Goal: Task Accomplishment & Management: Manage account settings

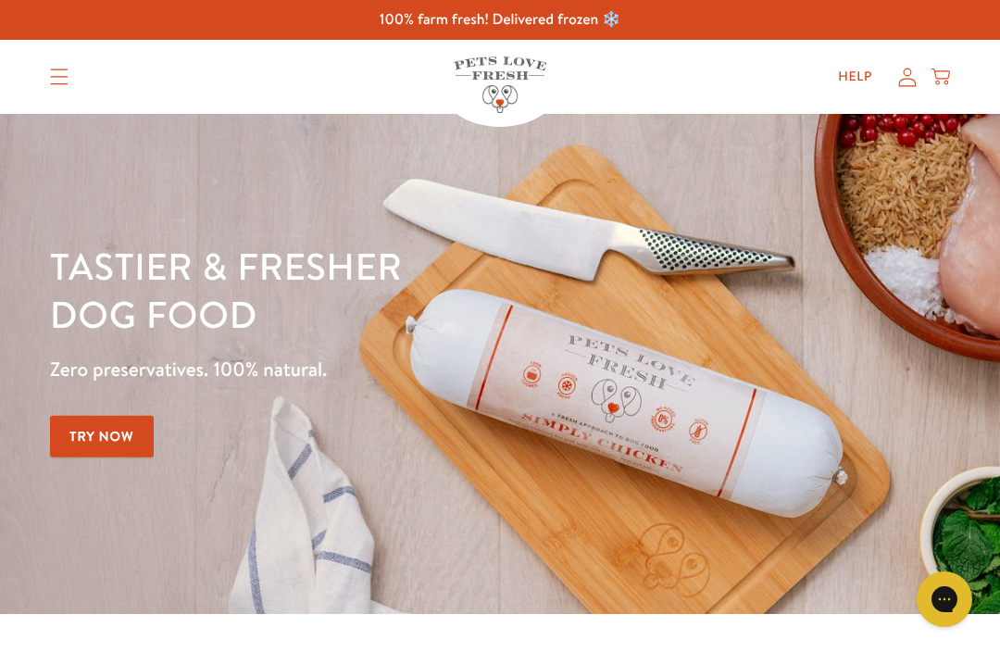
click at [914, 71] on icon at bounding box center [907, 77] width 19 height 19
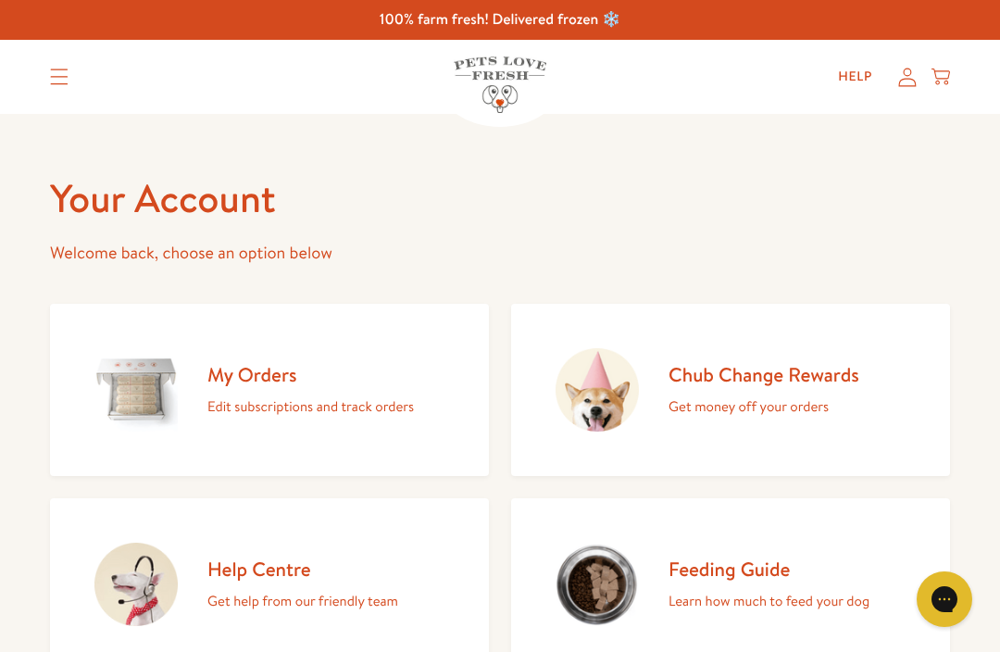
click at [271, 383] on h2 "My Orders" at bounding box center [310, 374] width 207 height 25
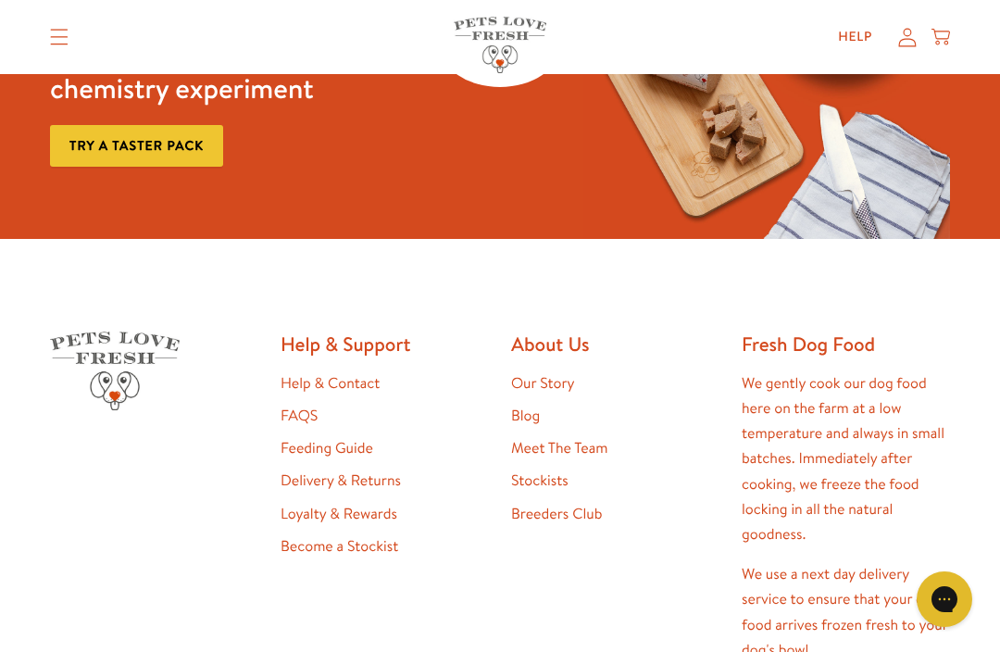
scroll to position [330, 0]
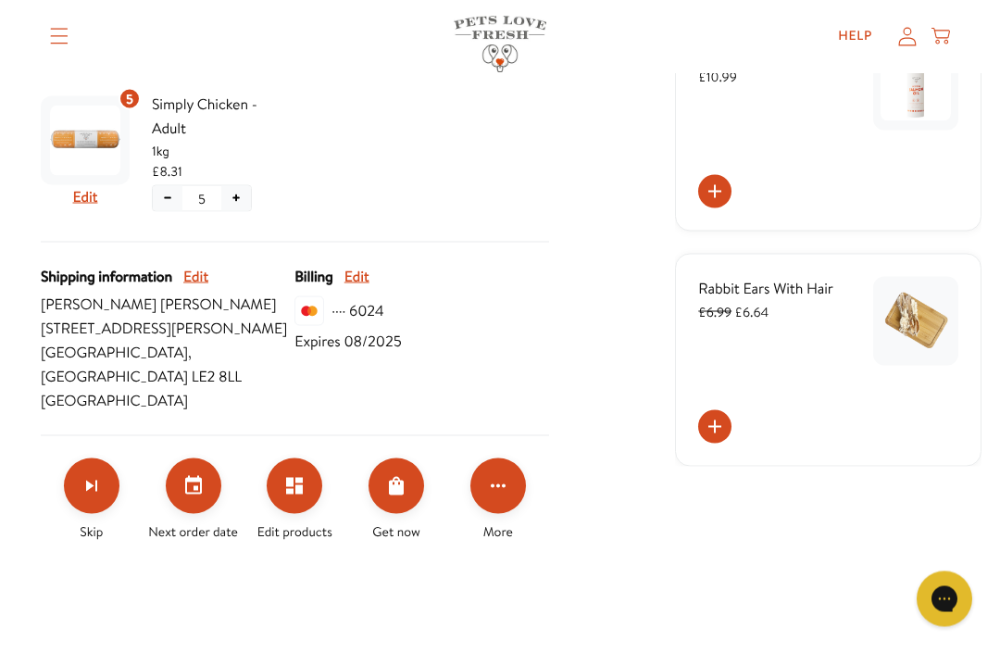
scroll to position [454, 0]
click at [195, 496] on icon "Set your next order date" at bounding box center [193, 485] width 22 height 22
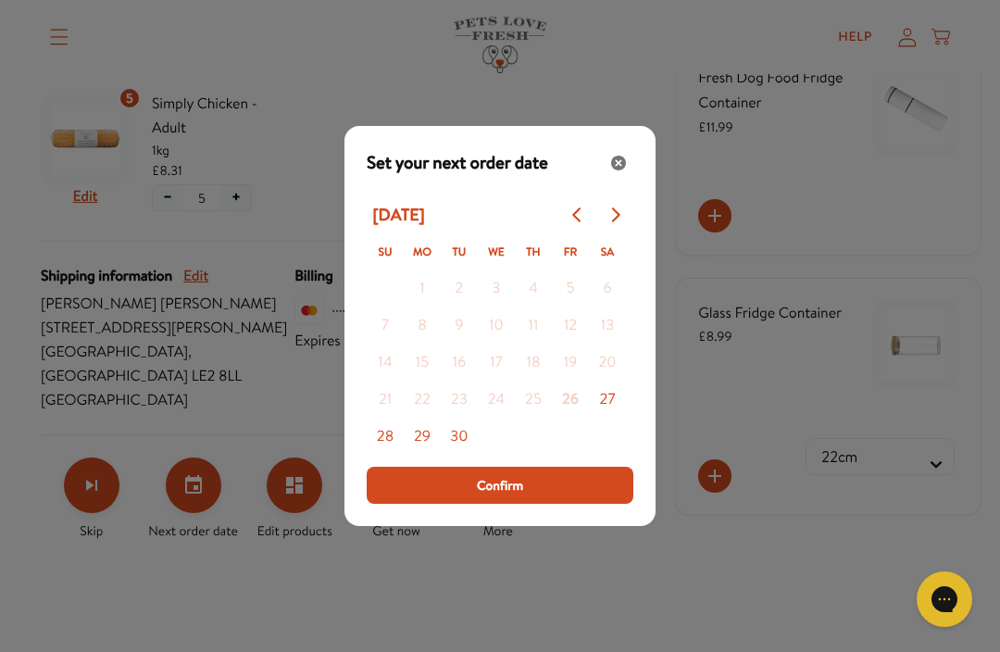
click at [606, 233] on button "Go to next month" at bounding box center [614, 214] width 37 height 37
click at [281, 413] on div "Modal" at bounding box center [500, 326] width 1000 height 652
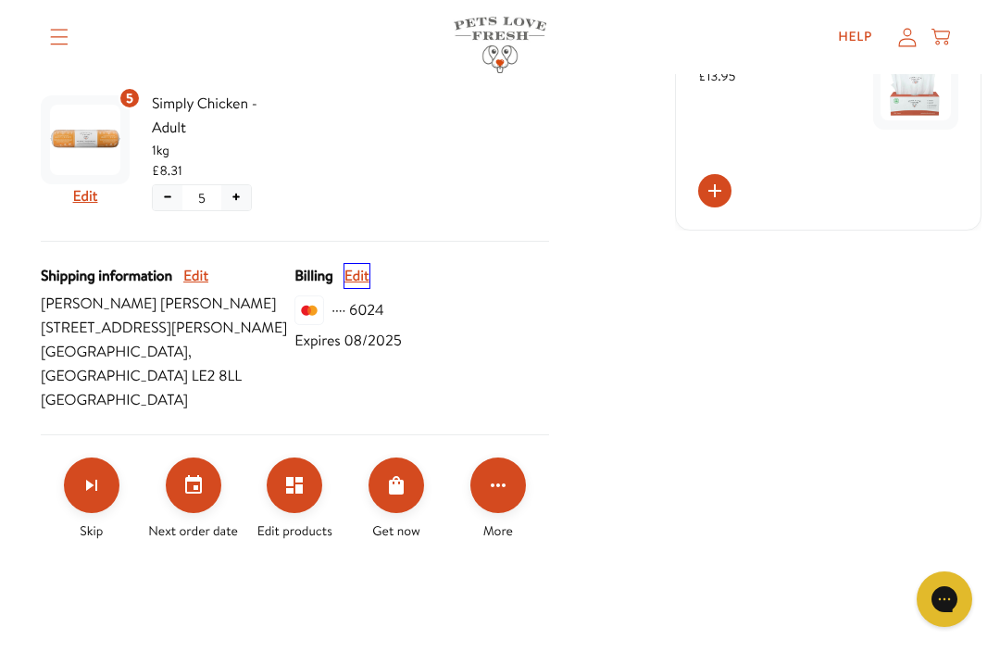
click at [369, 288] on button "Edit" at bounding box center [356, 276] width 25 height 24
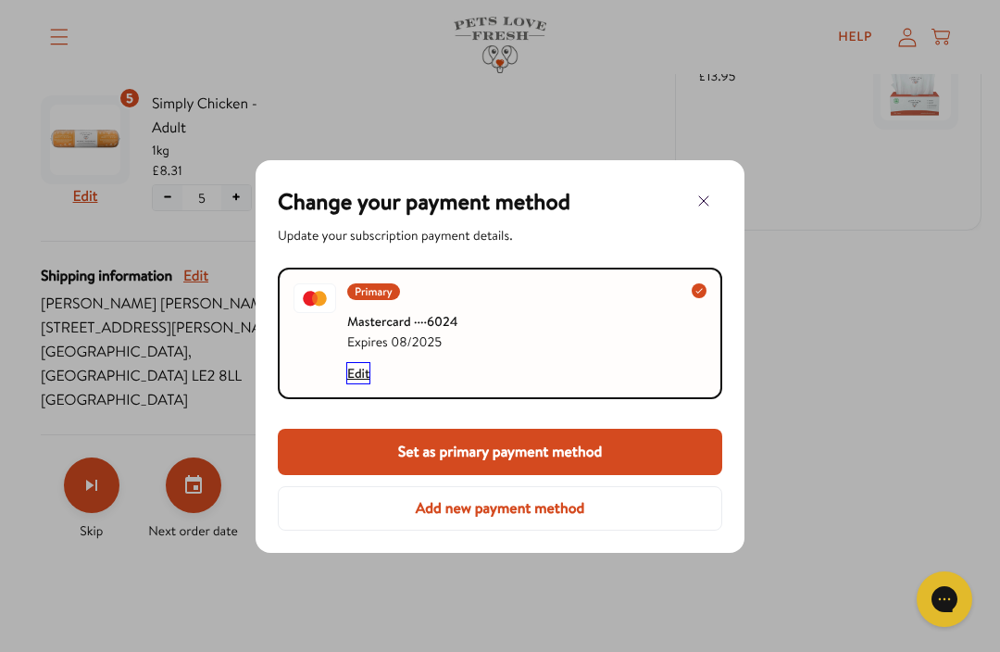
click at [369, 367] on button "Edit" at bounding box center [358, 373] width 22 height 20
select select "08"
select select "2025"
select select "United Kingdom"
select select "England"
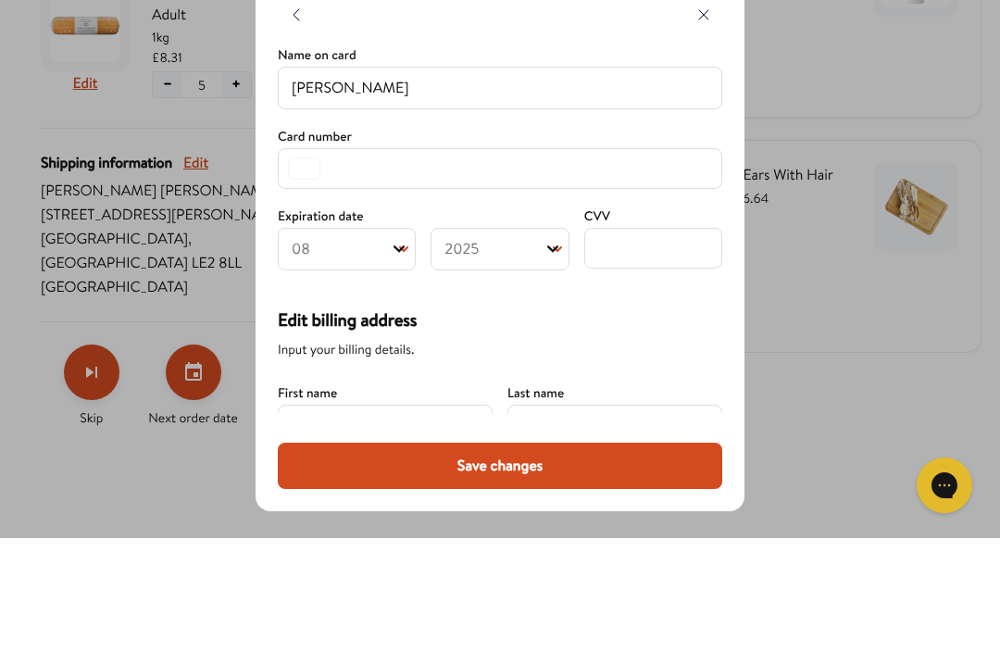
scroll to position [88, 0]
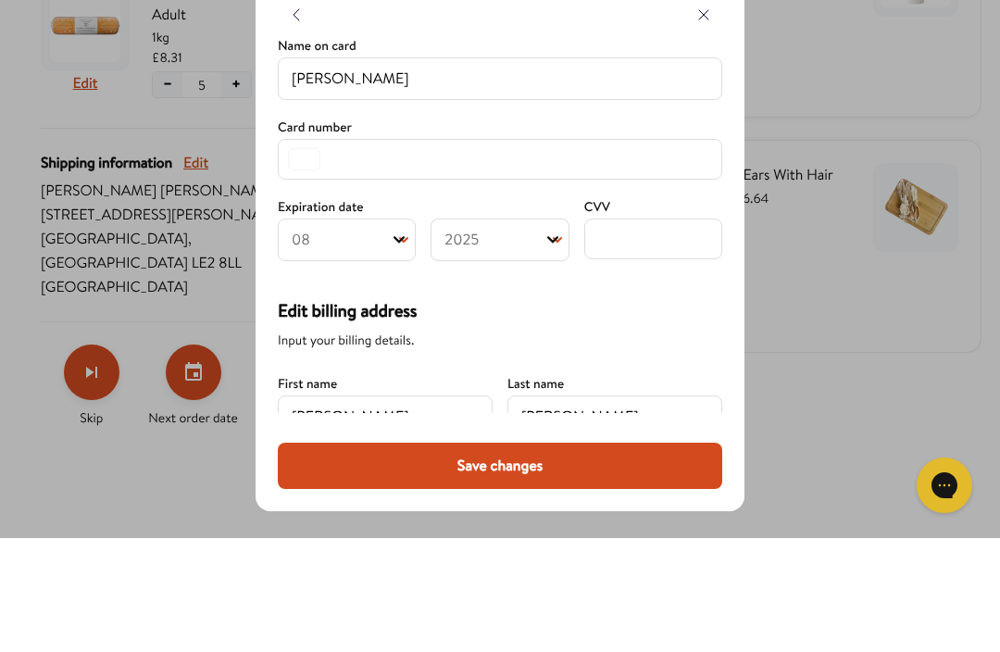
click at [343, 332] on select "Month 01 02 03 04 05 06 07 08 09 10 11 12" at bounding box center [347, 353] width 138 height 43
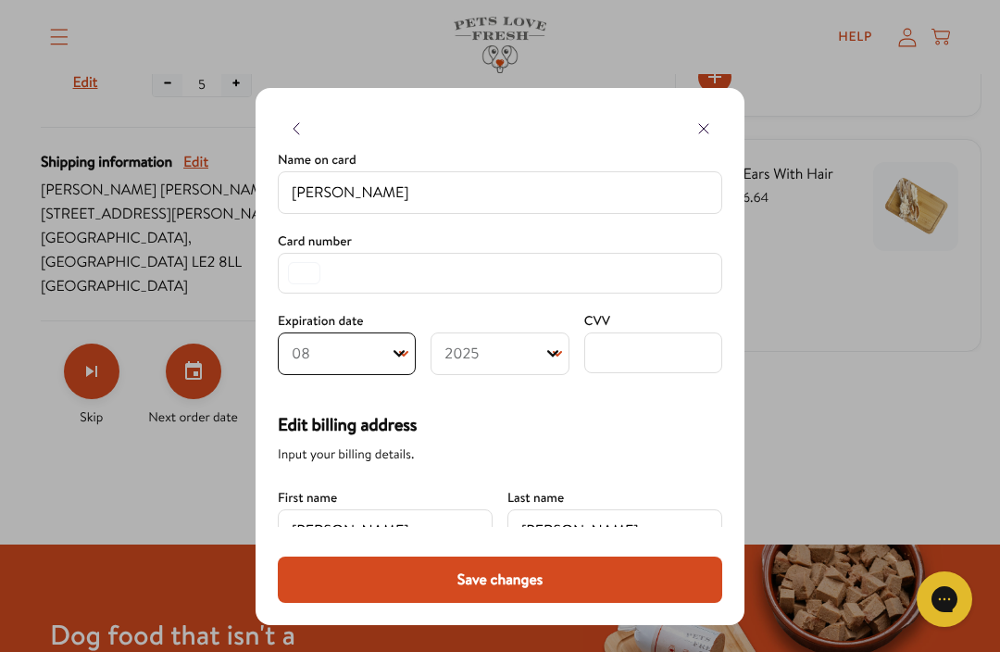
click at [559, 361] on select "Year 2025 2026 2027 2028 2029 2030 2031 2032 2033 2034 2035 2036 2037 2038 2039…" at bounding box center [500, 353] width 138 height 43
select select "2030"
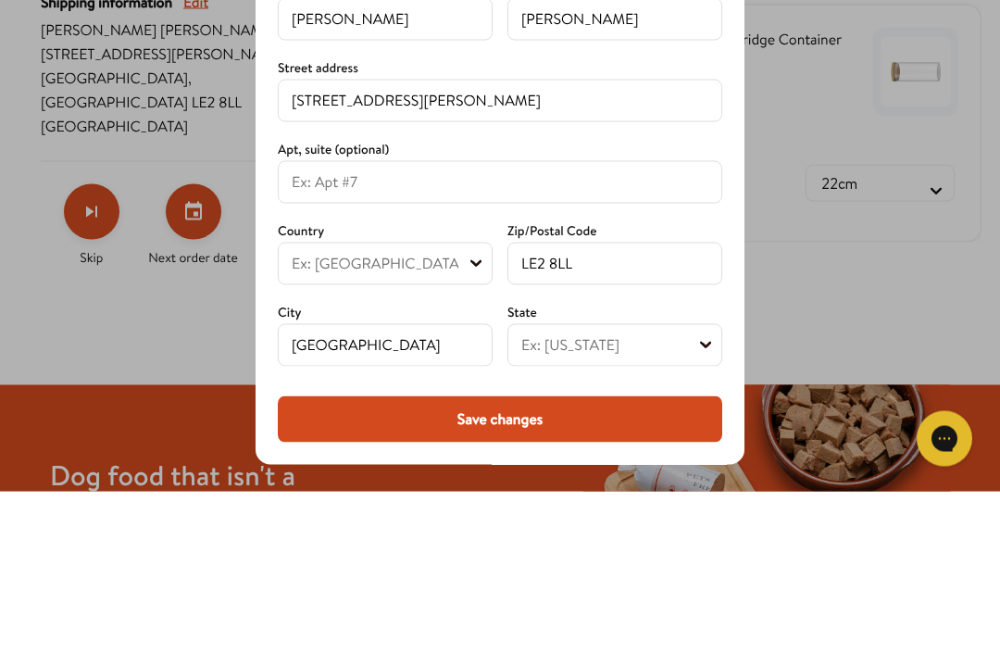
scroll to position [441, 0]
click at [855, 277] on div at bounding box center [500, 326] width 1000 height 652
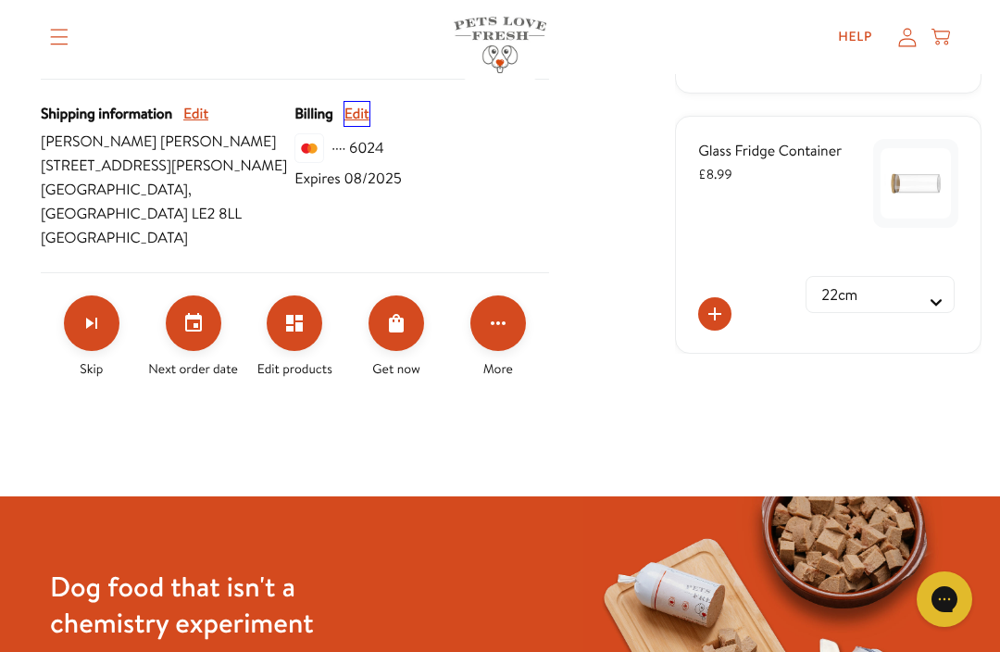
scroll to position [614, 0]
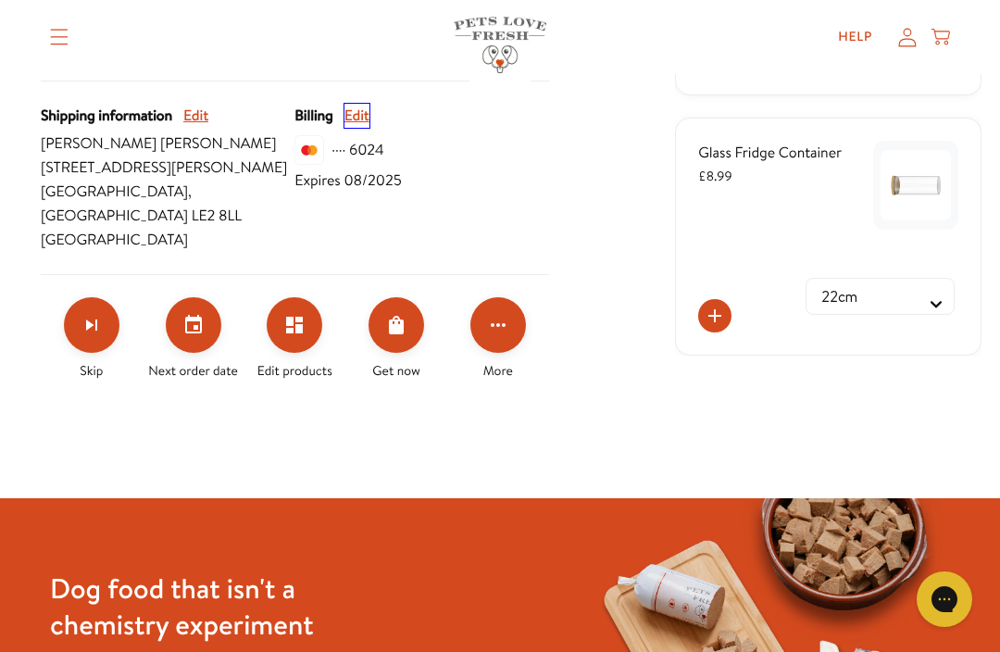
click at [369, 128] on button "Edit" at bounding box center [356, 116] width 25 height 24
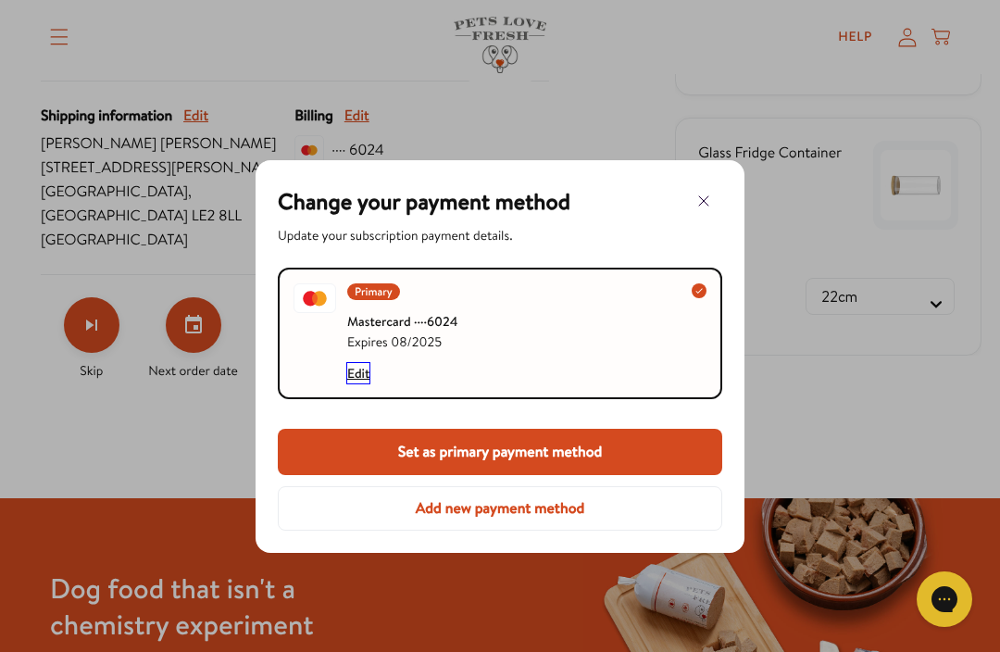
click at [360, 372] on button "Edit" at bounding box center [358, 373] width 22 height 20
select select "08"
select select "2025"
select select "United Kingdom"
select select "England"
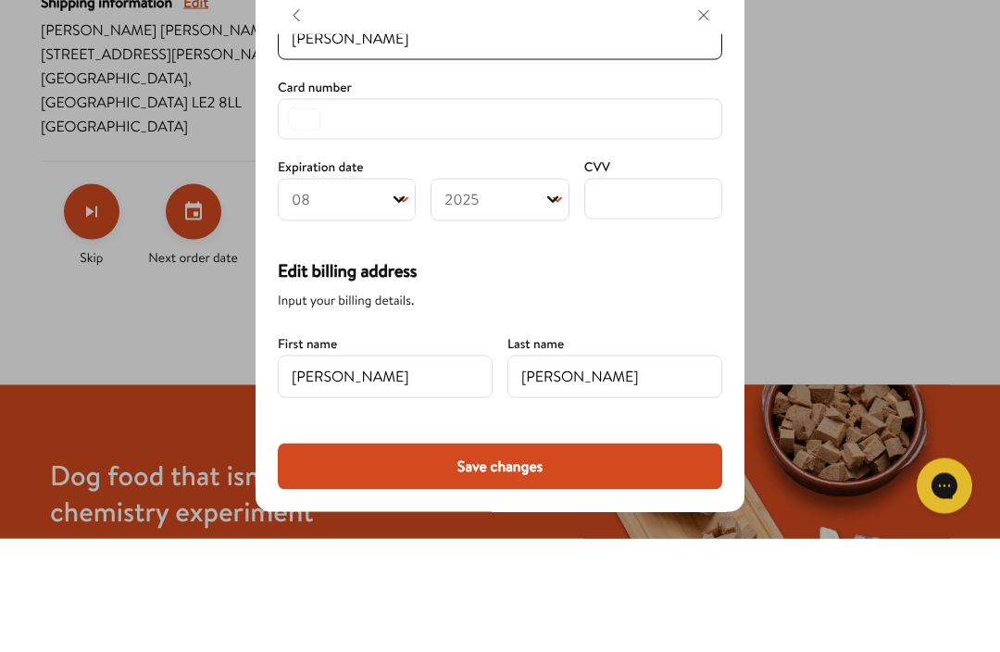
scroll to position [134, 0]
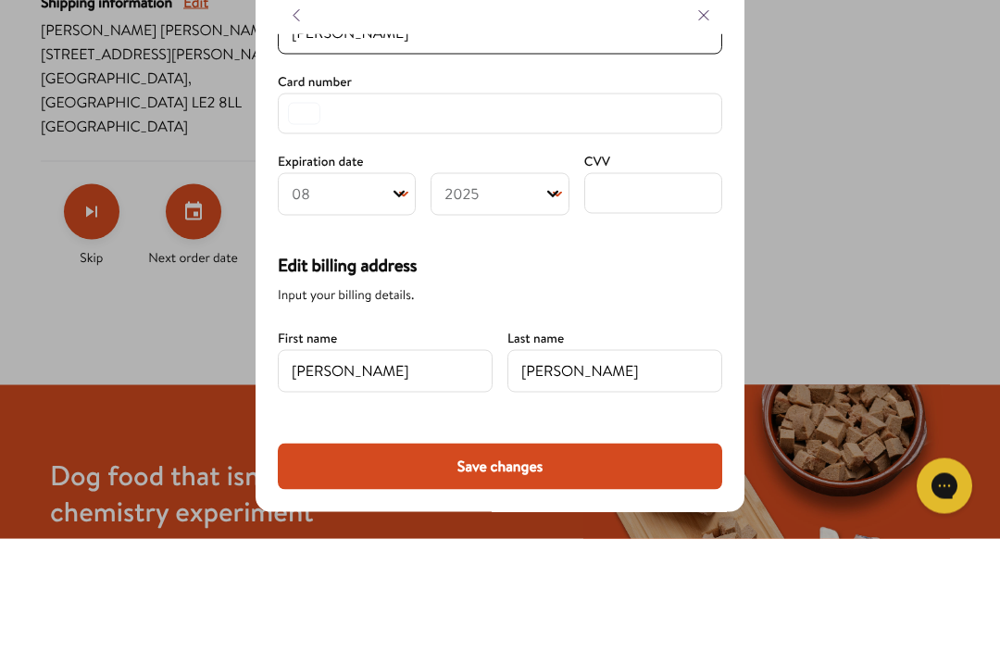
click at [559, 286] on select "Year 2025 2026 2027 2028 2029 2030 2031 2032 2033 2034 2035 2036 2037 2038 2039…" at bounding box center [500, 307] width 138 height 43
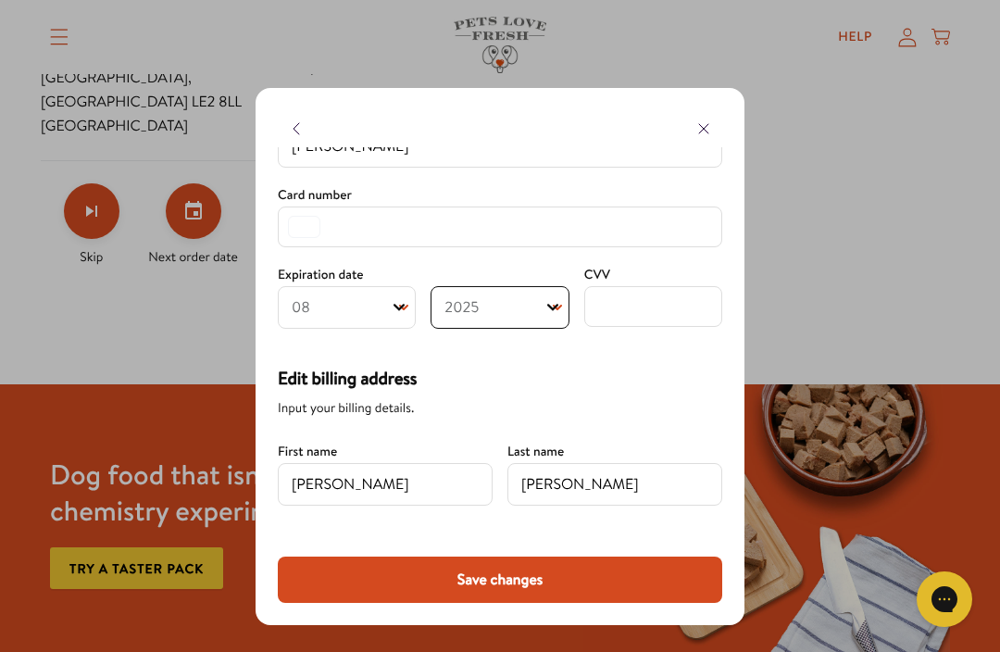
select select "2030"
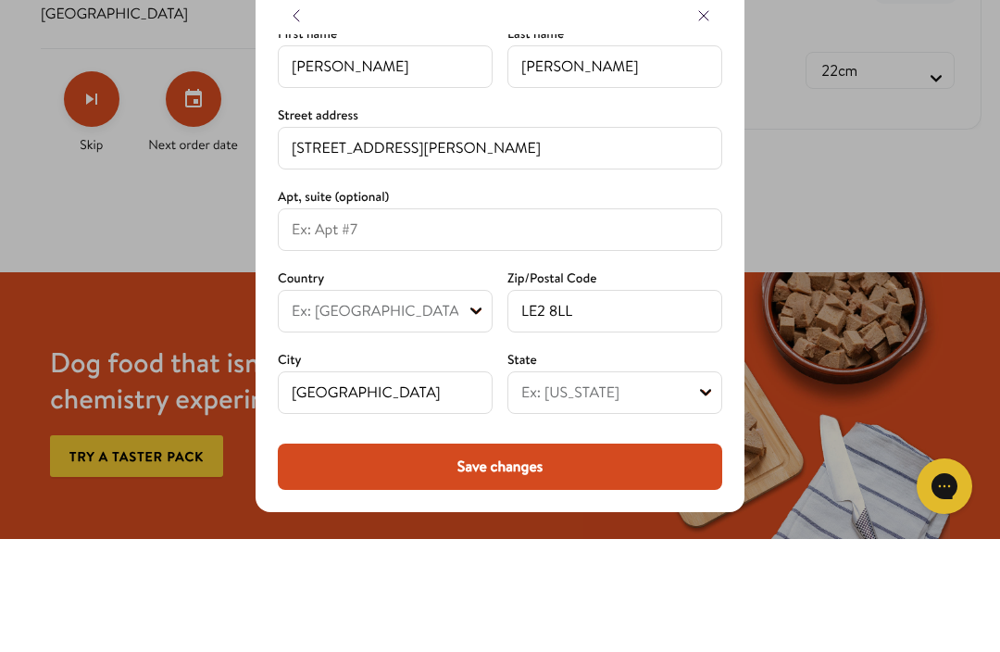
scroll to position [841, 0]
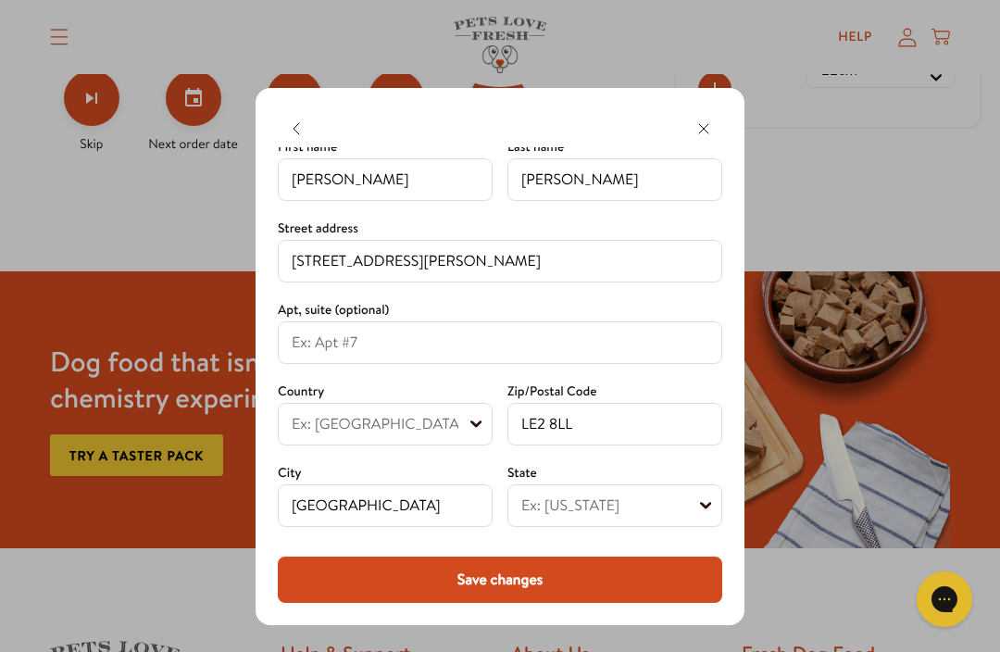
click at [514, 576] on button "Save changes" at bounding box center [500, 580] width 445 height 46
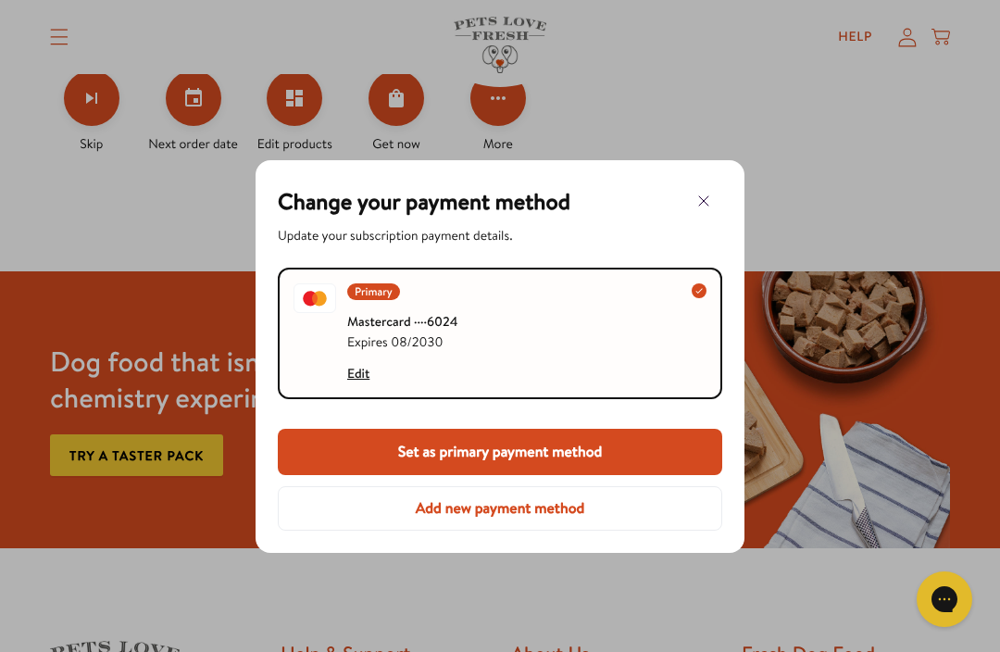
click at [709, 194] on icon "button" at bounding box center [704, 201] width 22 height 22
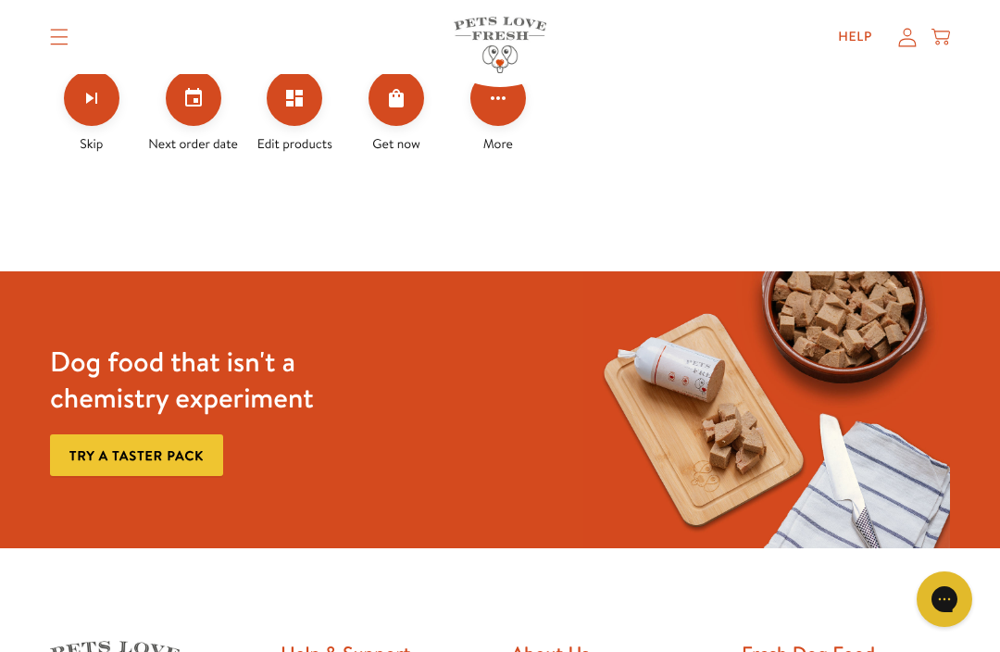
click at [191, 93] on button "Set your next order date" at bounding box center [194, 98] width 56 height 56
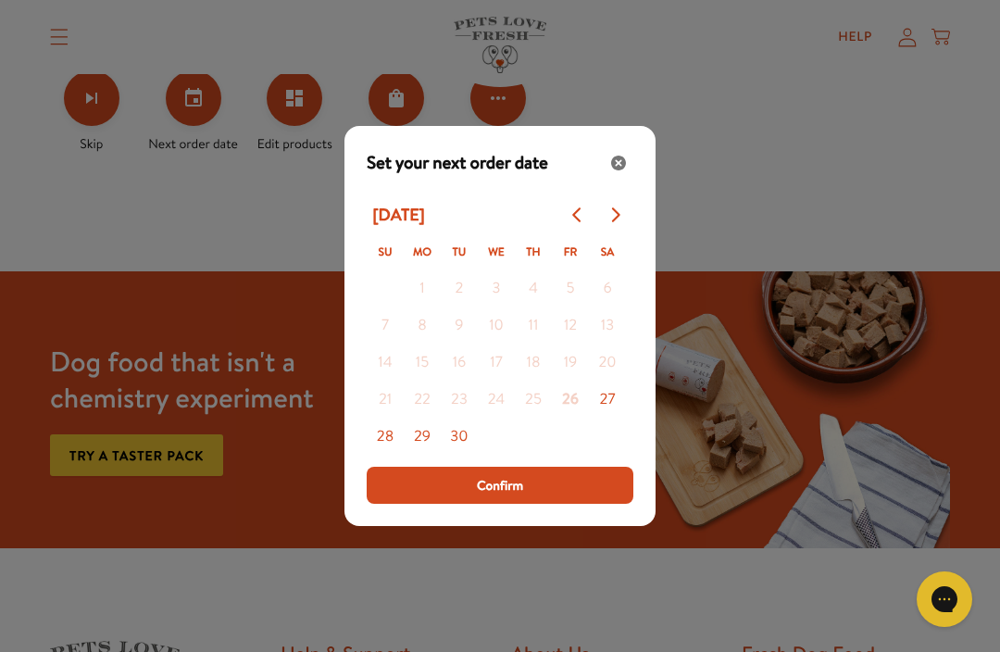
click at [616, 222] on icon "Go to next month" at bounding box center [614, 214] width 15 height 15
click at [519, 495] on span "Confirm" at bounding box center [500, 485] width 46 height 20
